Goal: Use online tool/utility: Utilize a website feature to perform a specific function

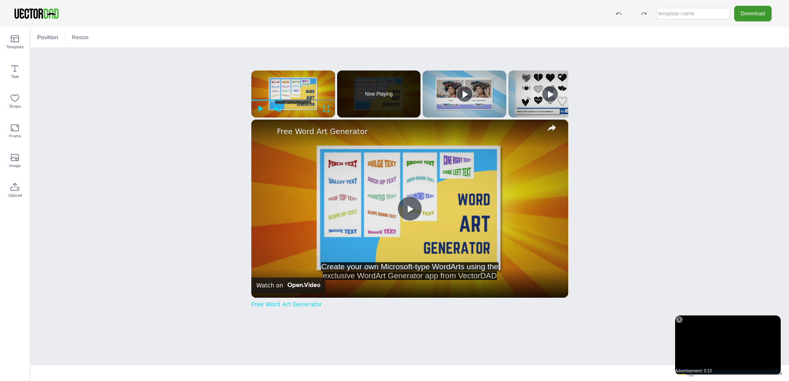
click at [679, 321] on div "X" at bounding box center [679, 320] width 7 height 7
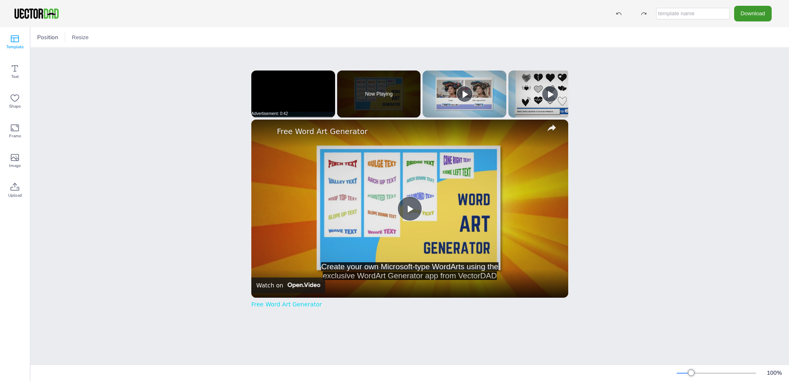
click at [14, 43] on icon at bounding box center [15, 39] width 10 height 10
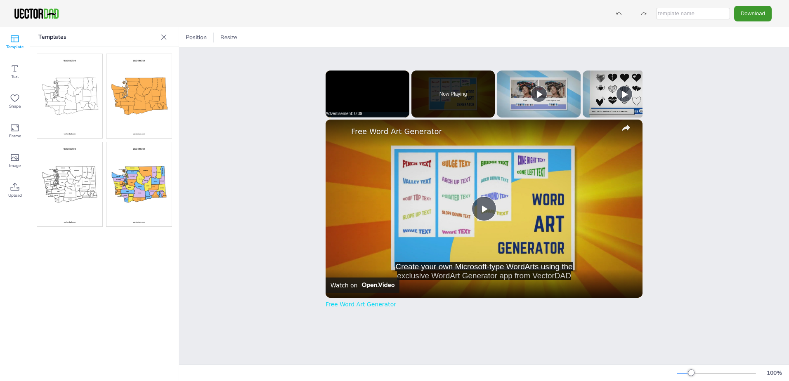
click at [140, 170] on img at bounding box center [138, 184] width 65 height 84
click at [157, 182] on img at bounding box center [138, 184] width 65 height 84
click at [756, 15] on button "Download" at bounding box center [753, 13] width 38 height 15
click at [756, 99] on li "PDF" at bounding box center [755, 100] width 68 height 17
